Goal: Task Accomplishment & Management: Use online tool/utility

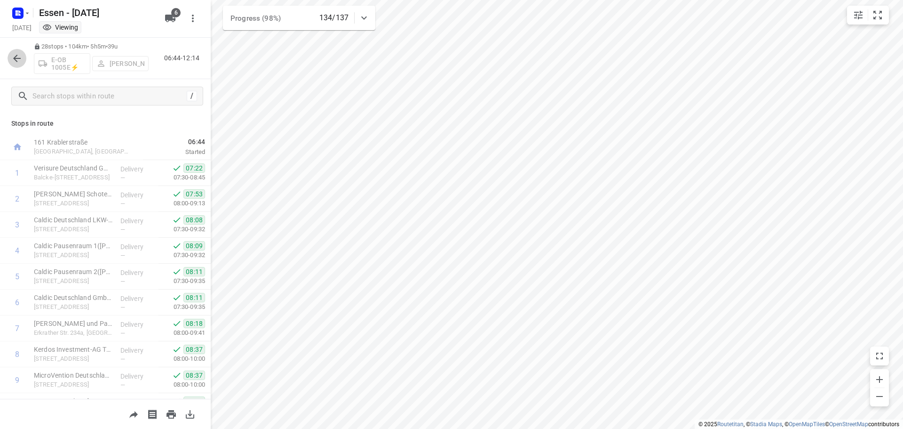
click at [16, 56] on icon "button" at bounding box center [17, 59] width 8 height 8
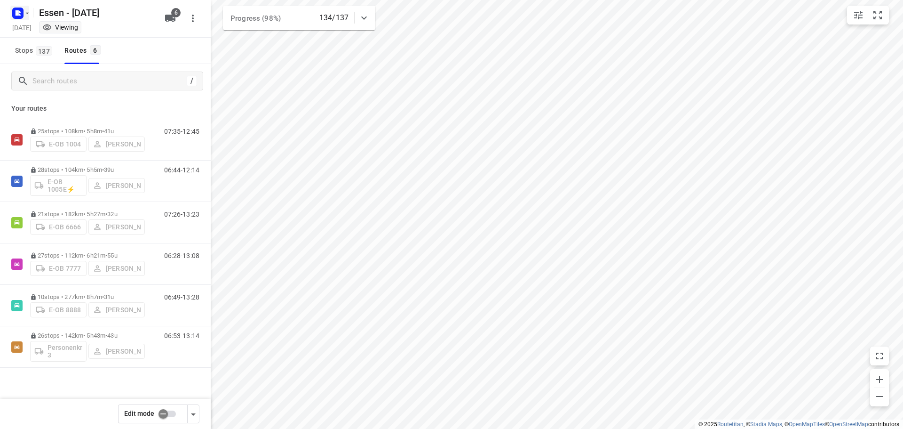
click at [29, 11] on icon "button" at bounding box center [28, 13] width 8 height 8
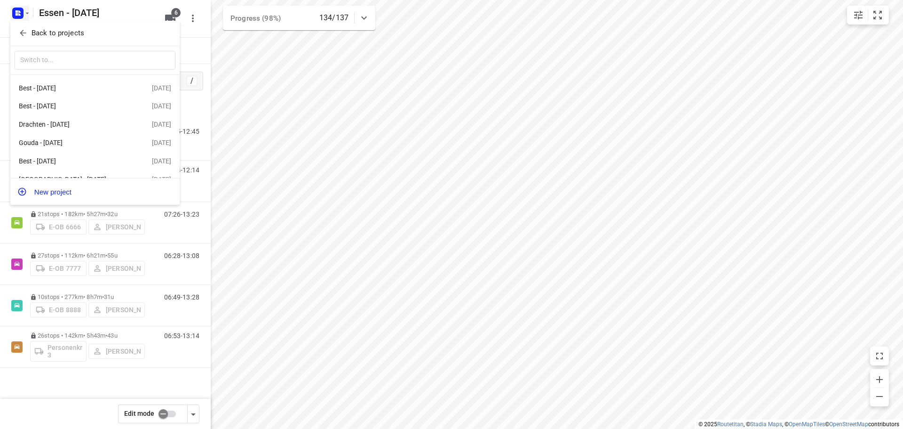
click at [31, 35] on span "Back to projects" at bounding box center [94, 33] width 153 height 11
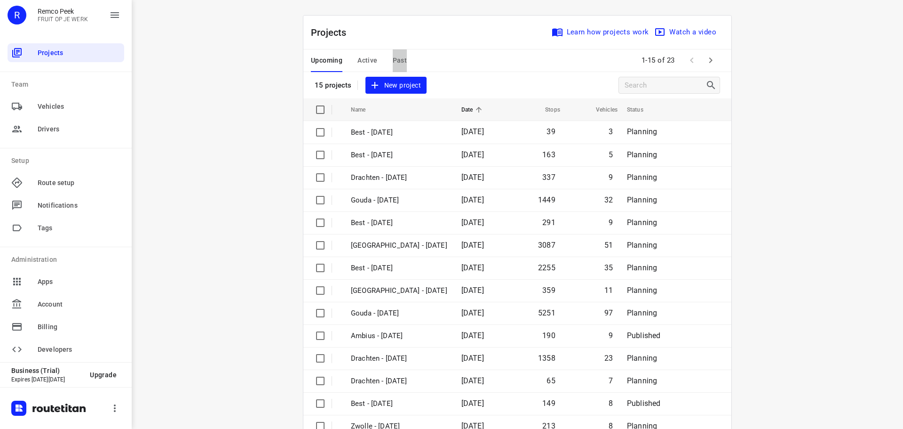
click at [393, 61] on span "Past" at bounding box center [400, 61] width 15 height 12
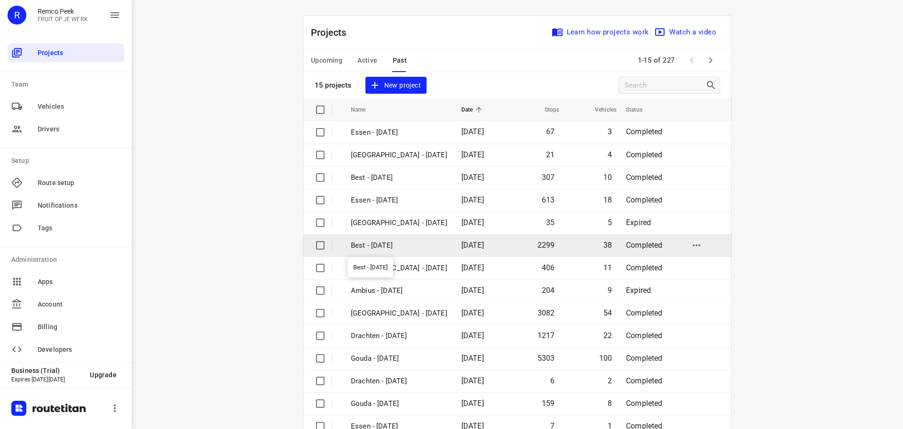
click at [389, 246] on p "Best - [DATE]" at bounding box center [399, 245] width 96 height 11
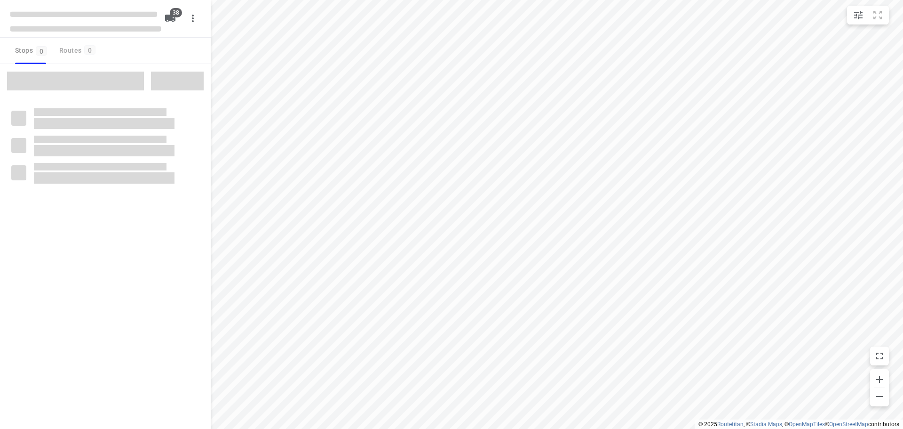
checkbox input "true"
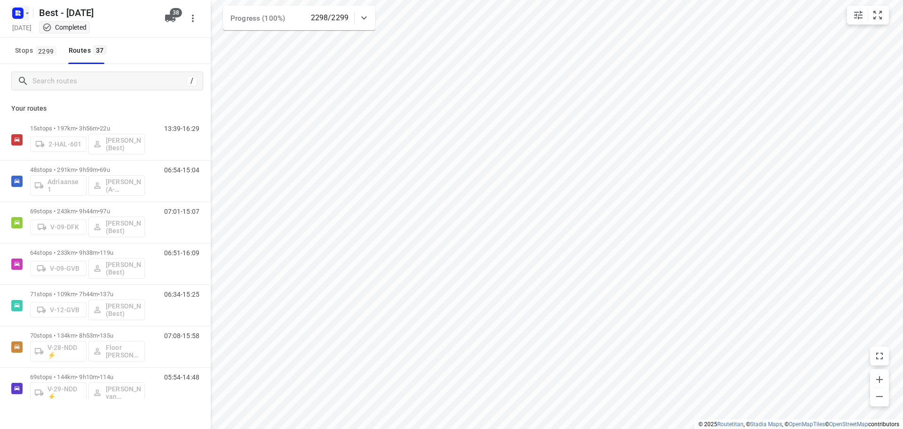
click at [26, 13] on icon "button" at bounding box center [28, 13] width 8 height 8
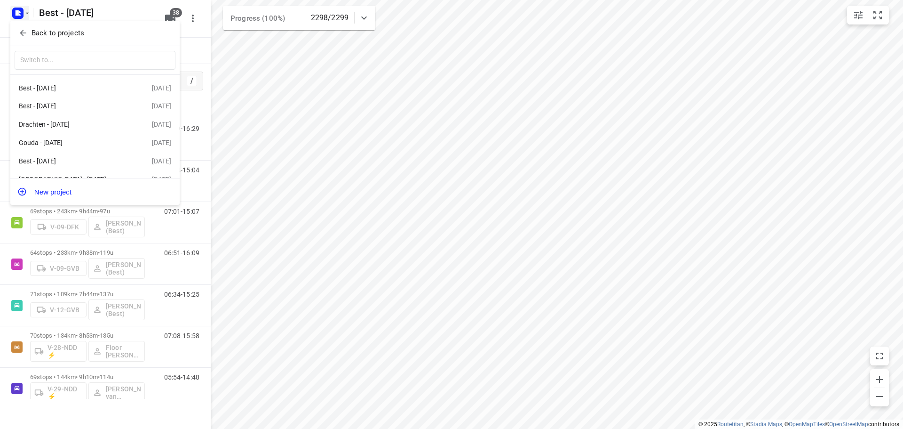
click at [62, 36] on p "Back to projects" at bounding box center [58, 33] width 53 height 11
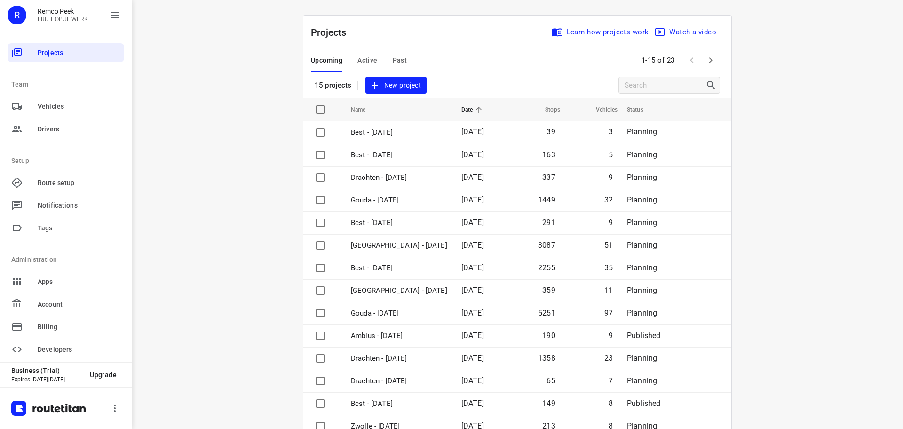
click at [393, 61] on span "Past" at bounding box center [400, 61] width 15 height 12
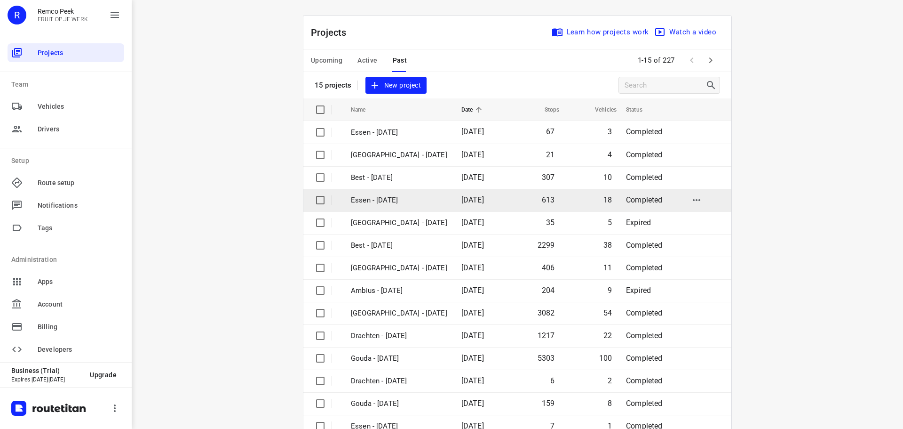
click at [375, 201] on p "Essen - [DATE]" at bounding box center [399, 200] width 96 height 11
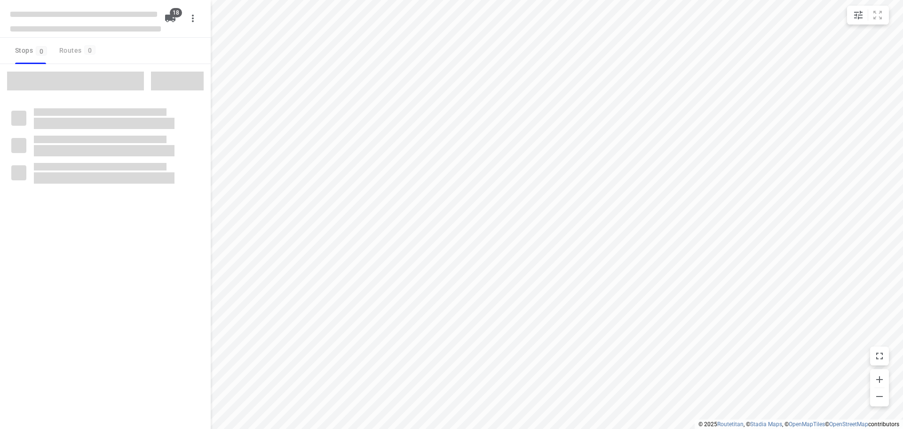
checkbox input "true"
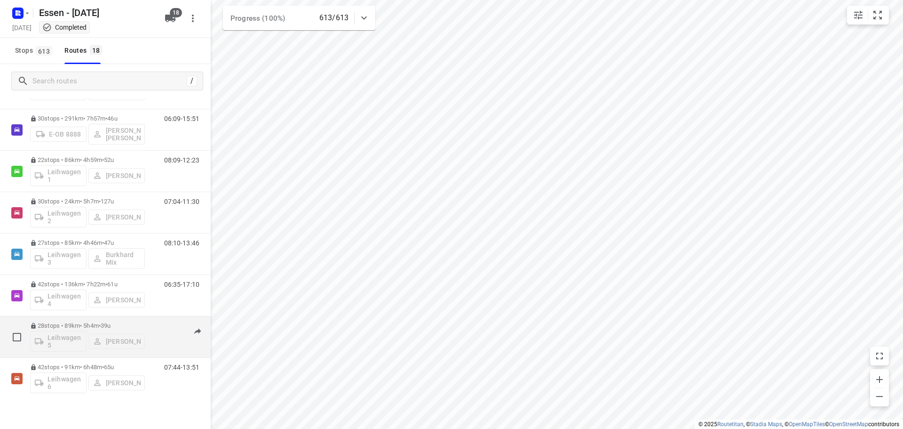
scroll to position [282, 0]
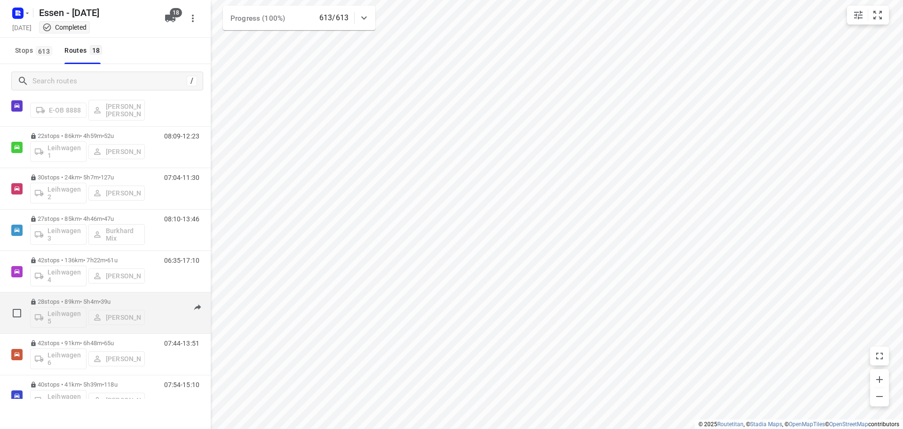
click at [111, 301] on span "39u" at bounding box center [106, 301] width 10 height 7
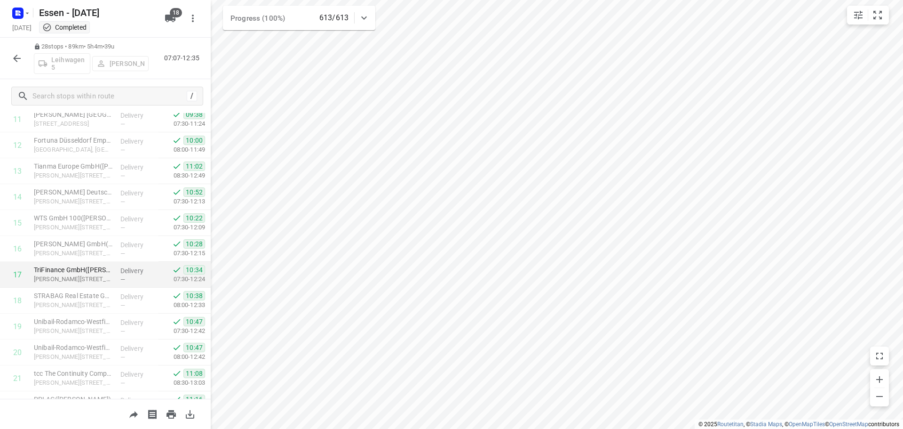
scroll to position [329, 0]
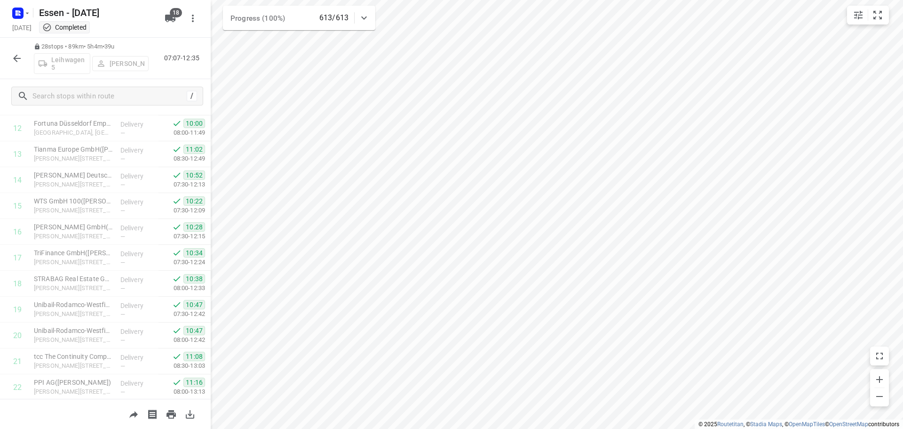
click at [17, 60] on icon "button" at bounding box center [16, 58] width 11 height 11
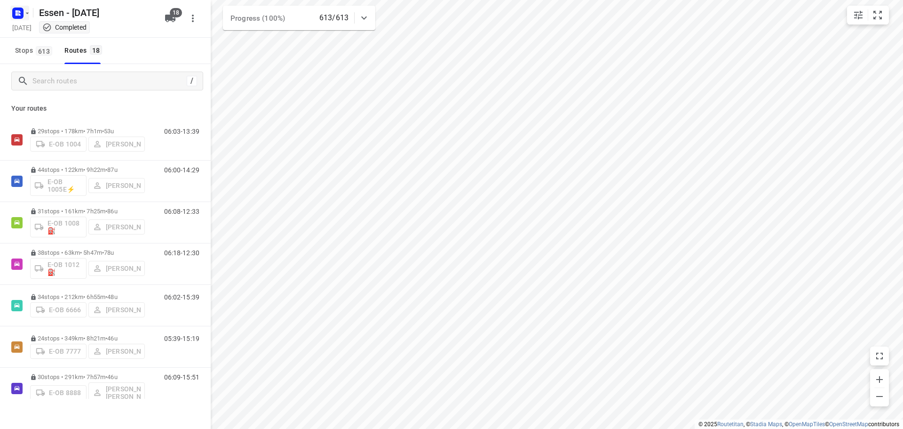
click at [25, 16] on icon "button" at bounding box center [28, 13] width 8 height 8
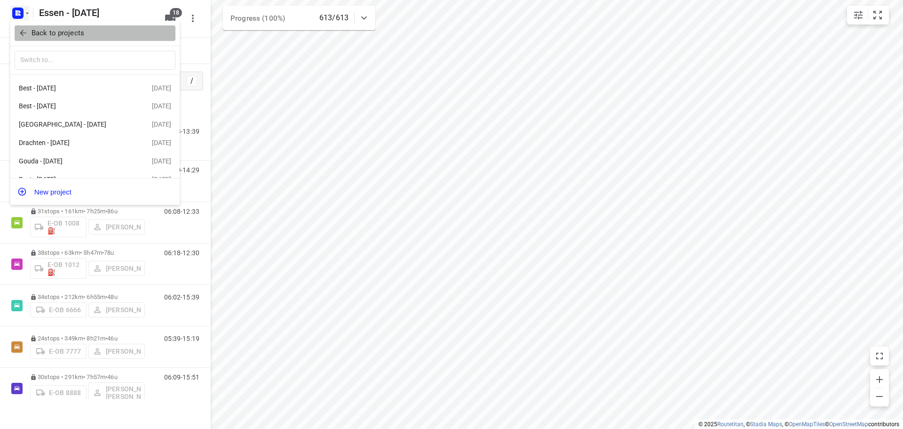
click at [21, 34] on icon "button" at bounding box center [23, 33] width 6 height 6
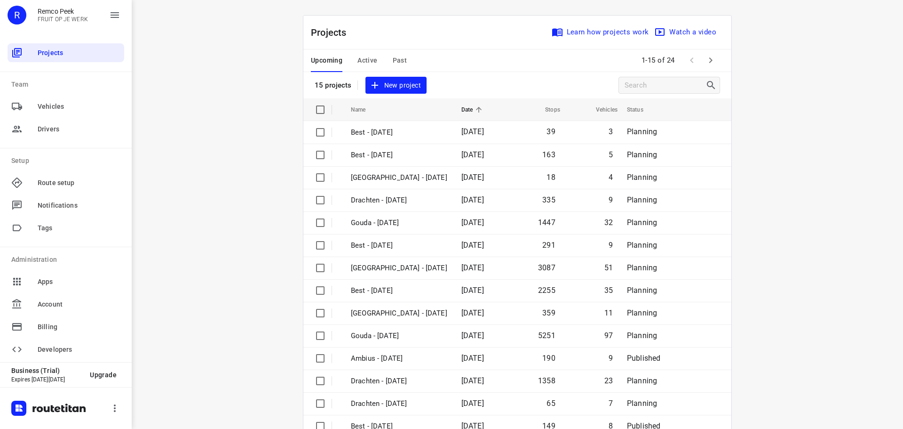
click at [362, 60] on span "Active" at bounding box center [368, 61] width 20 height 12
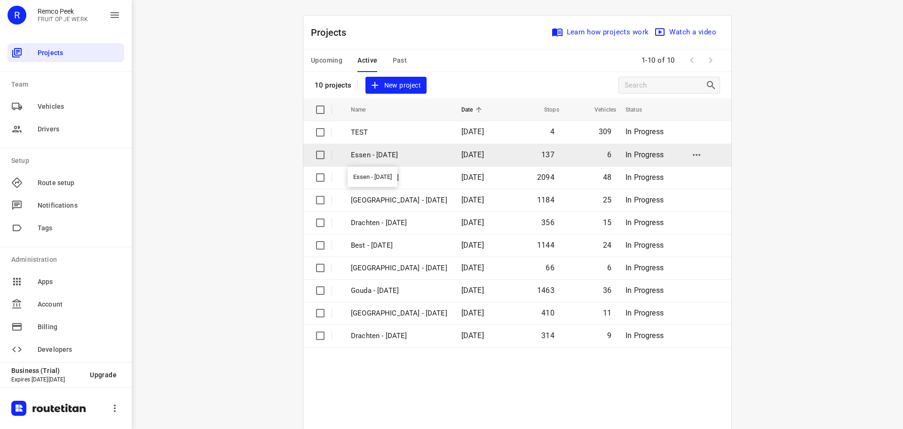
click at [395, 155] on p "Essen - [DATE]" at bounding box center [399, 155] width 96 height 11
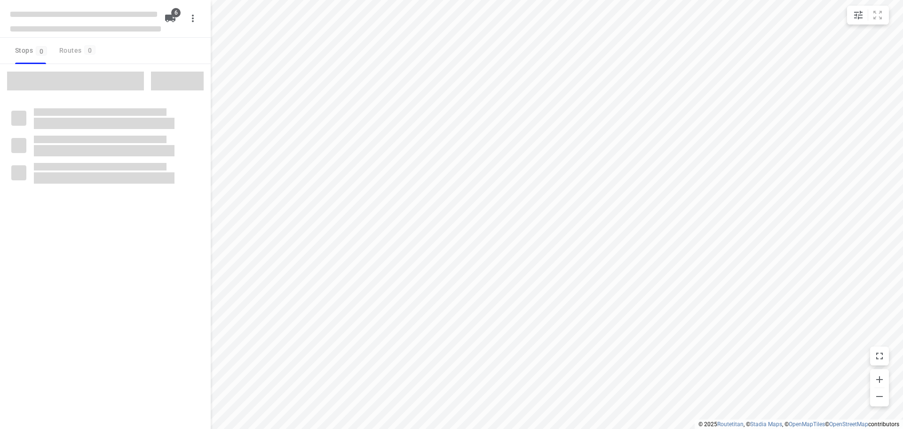
checkbox input "true"
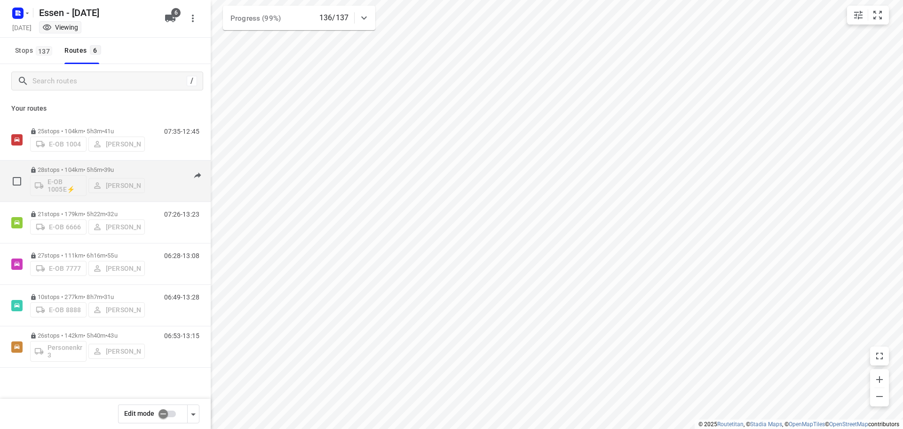
click at [88, 171] on p "28 stops • 104km • 5h5m • 39u" at bounding box center [87, 169] width 115 height 7
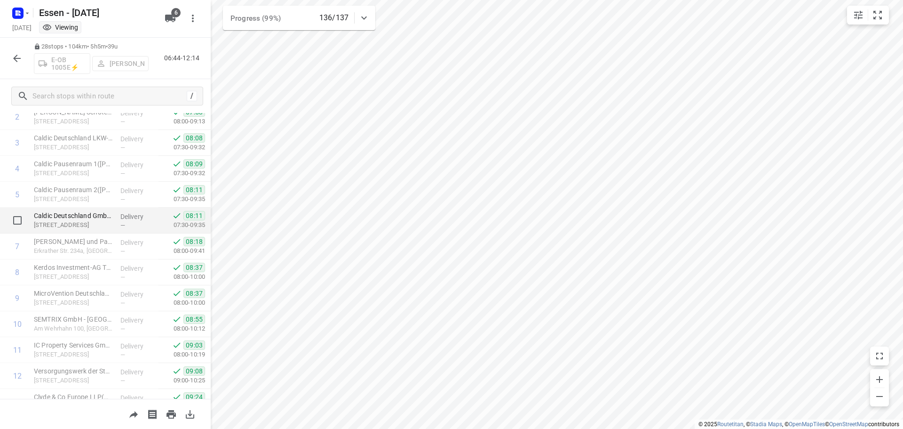
scroll to position [94, 0]
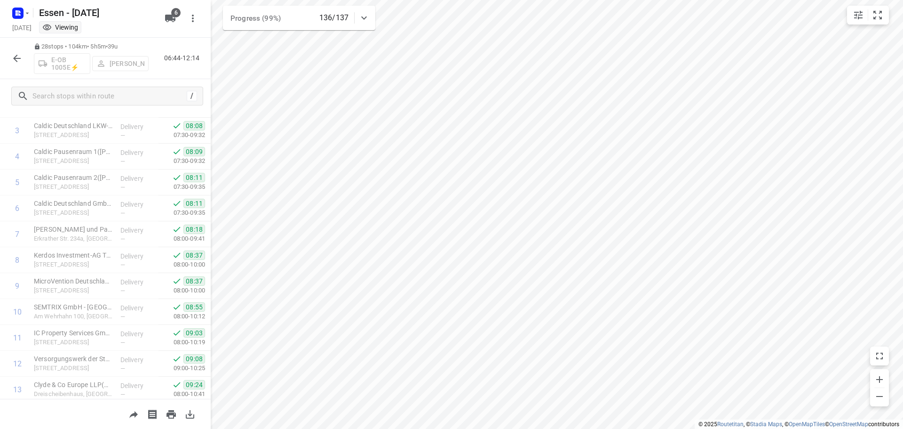
click at [18, 59] on icon "button" at bounding box center [16, 58] width 11 height 11
